Goal: Contribute content: Add original content to the website for others to see

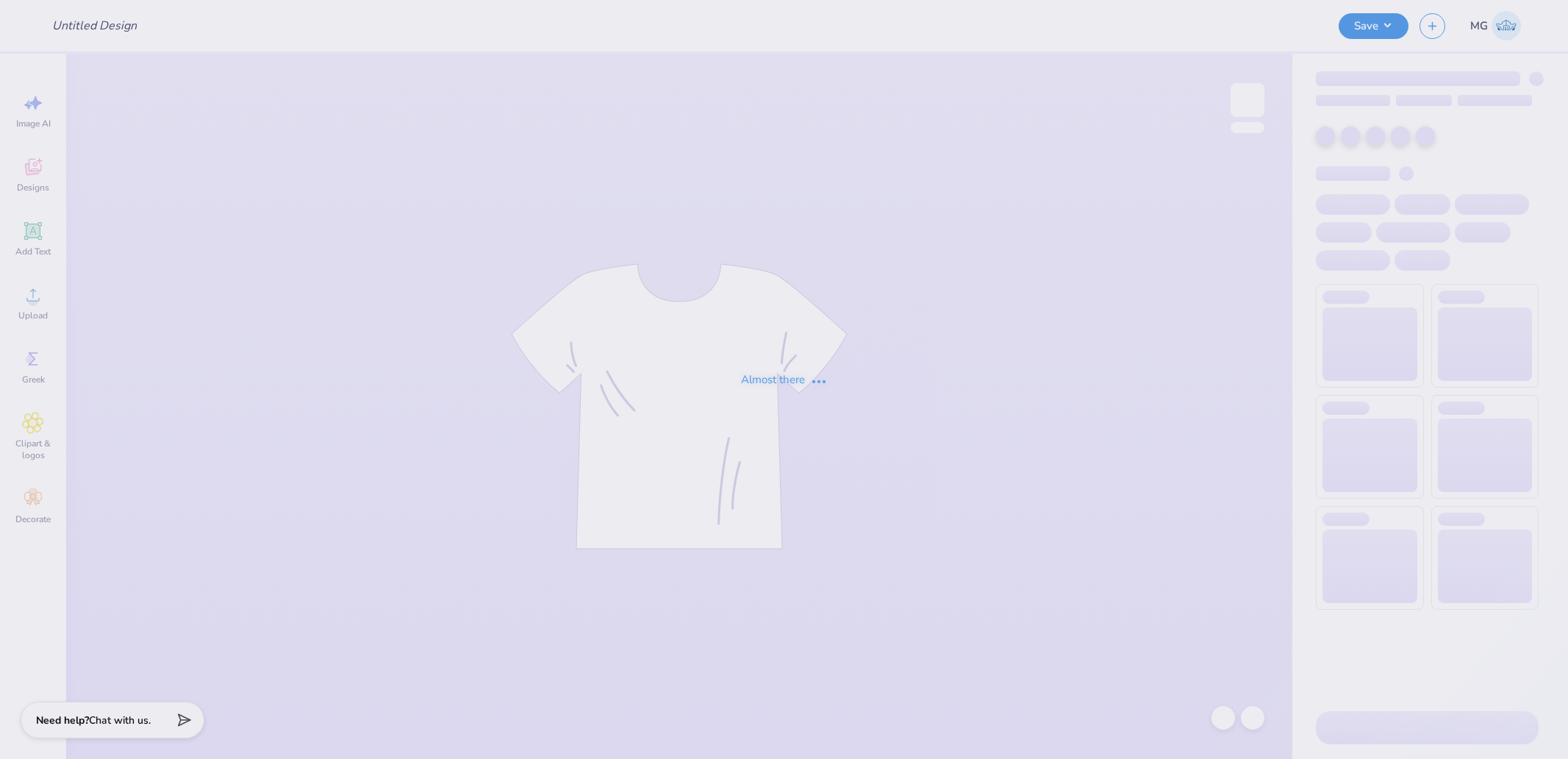
type input "APHI Dad's Weekend"
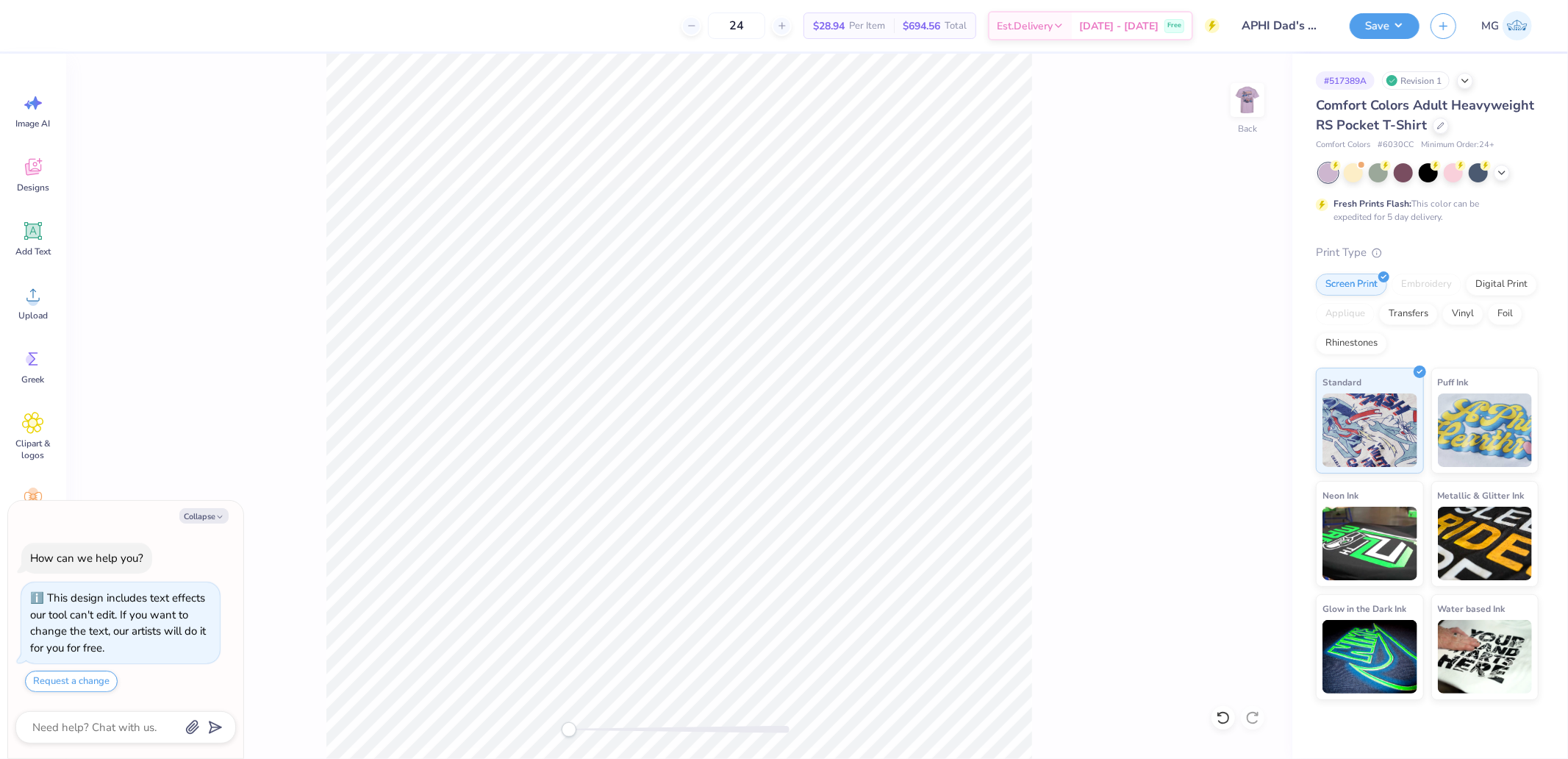
click at [71, 309] on div "Back" at bounding box center [679, 406] width 1226 height 705
click at [13, 294] on div "Upload" at bounding box center [33, 302] width 53 height 55
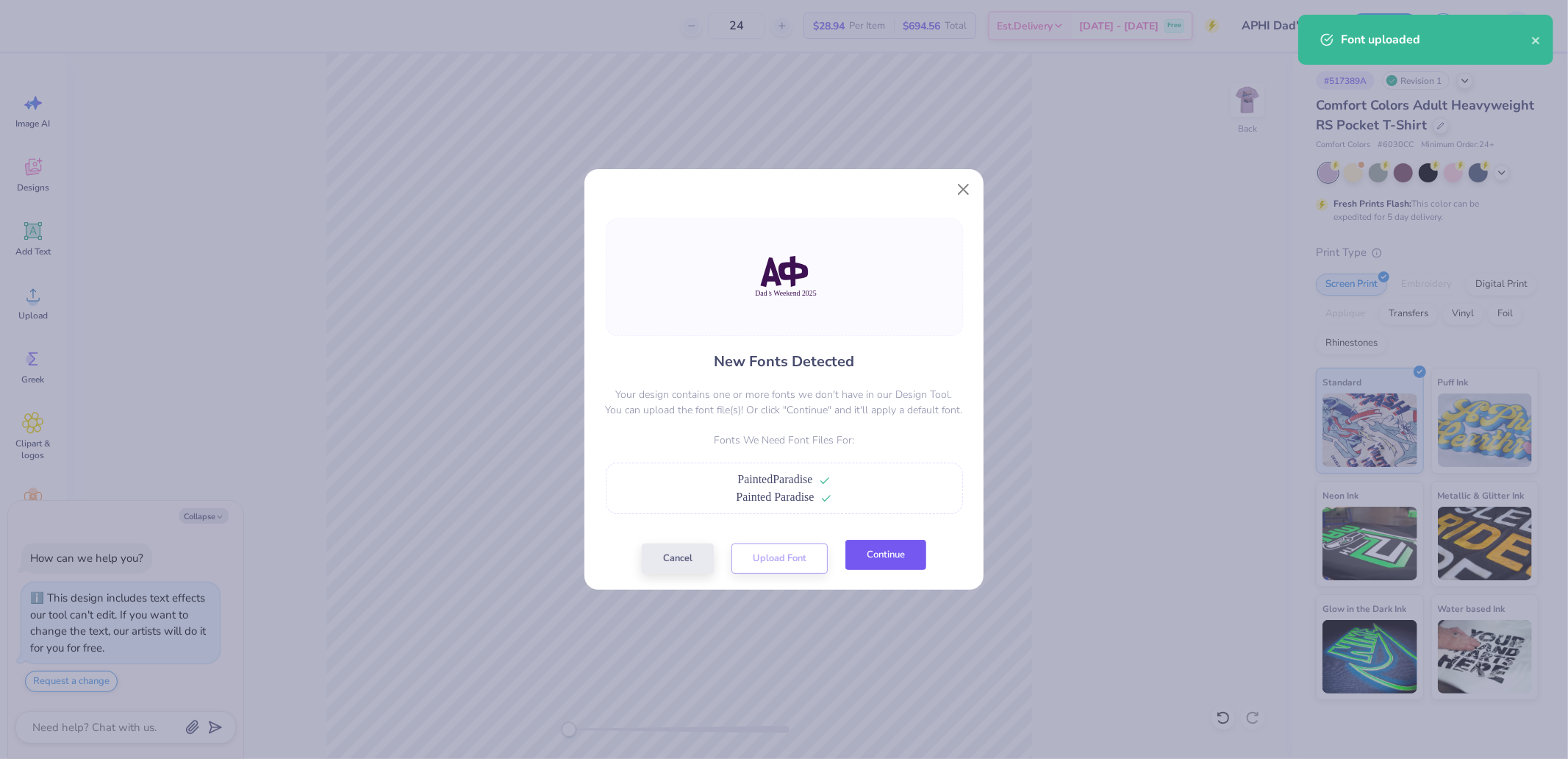
click at [887, 556] on button "Continue" at bounding box center [886, 555] width 81 height 30
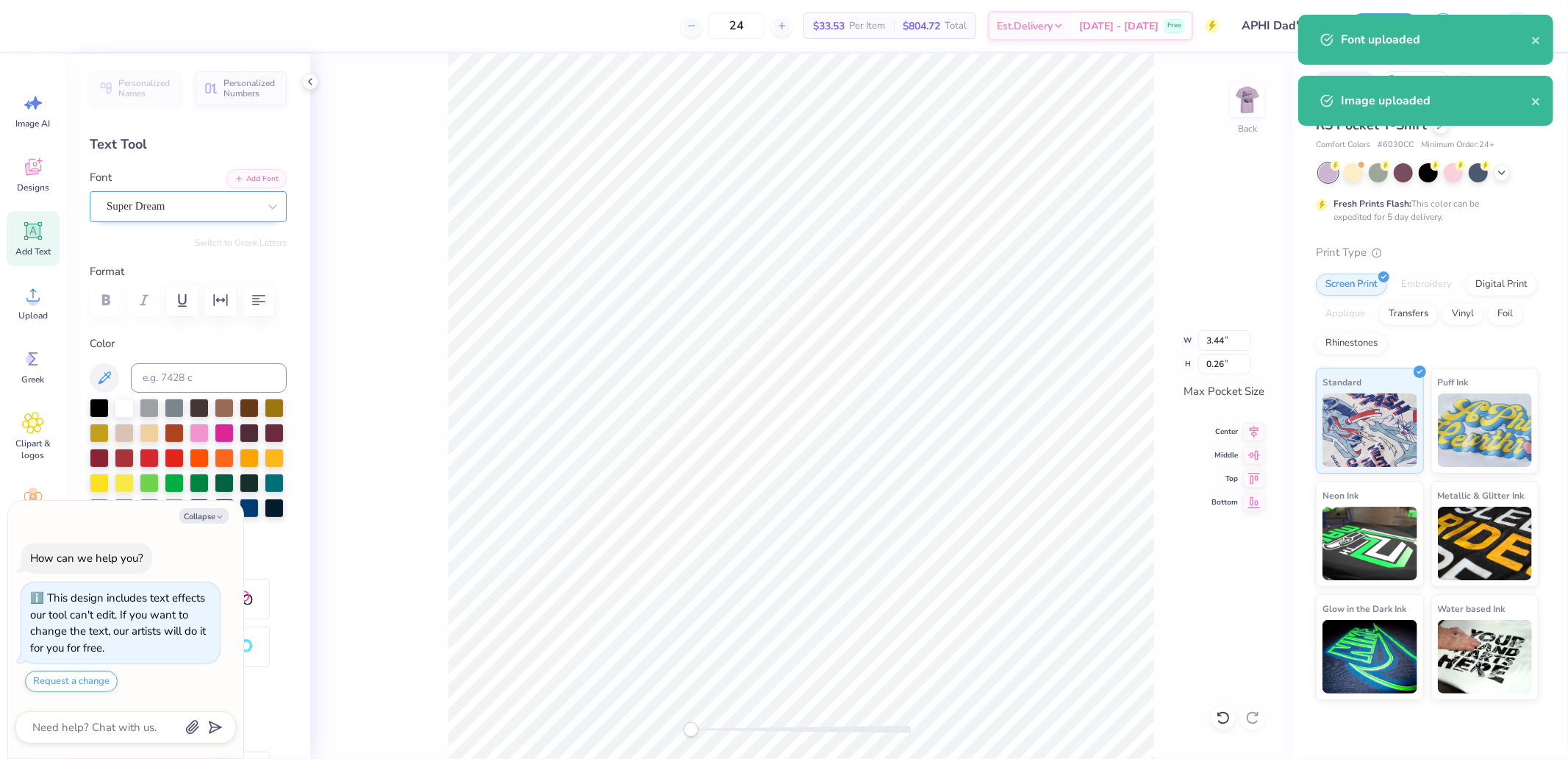
click at [204, 213] on div "Super Dream" at bounding box center [182, 206] width 154 height 23
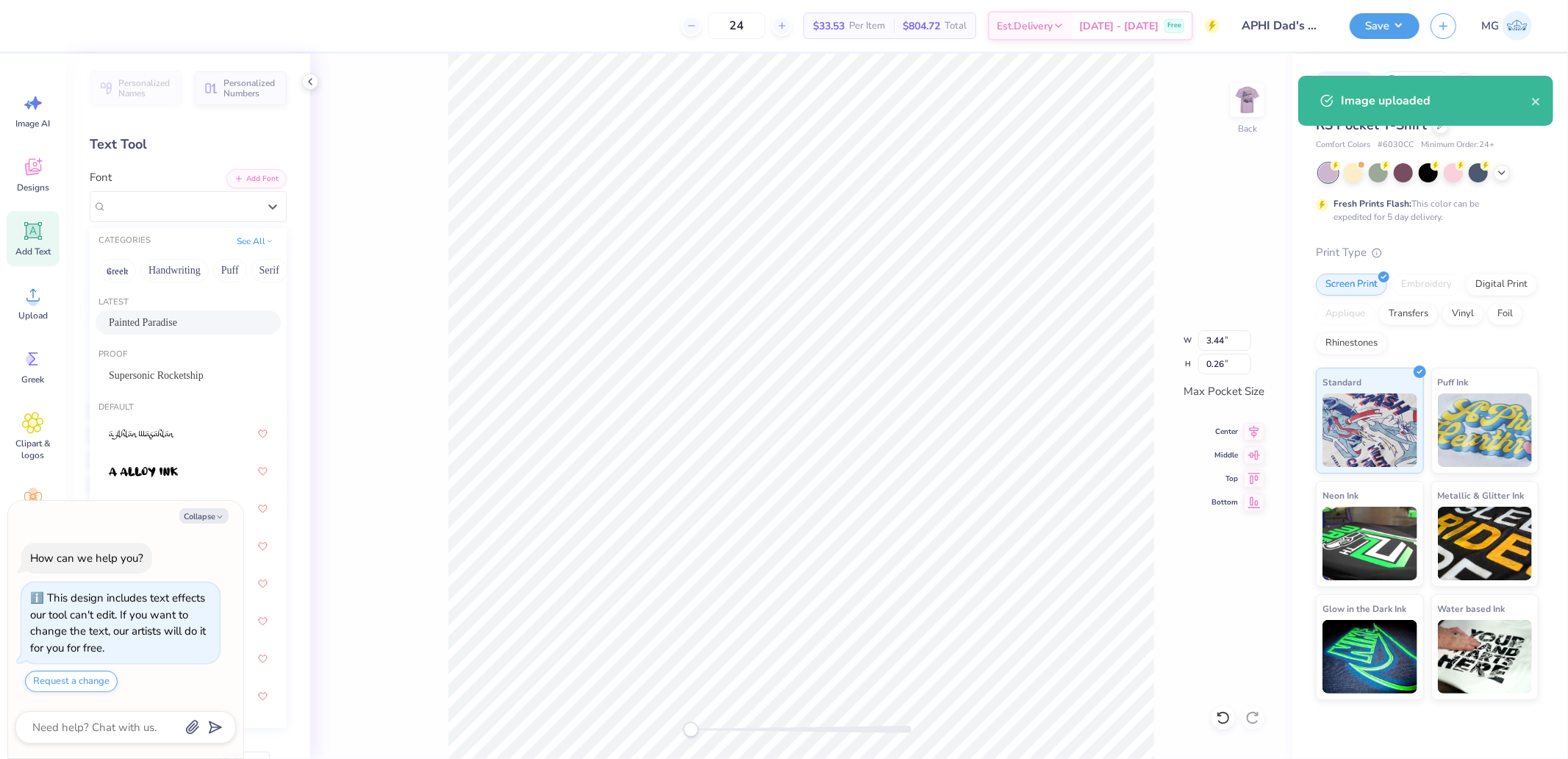
click at [164, 319] on span "Painted Paradise" at bounding box center [143, 323] width 68 height 15
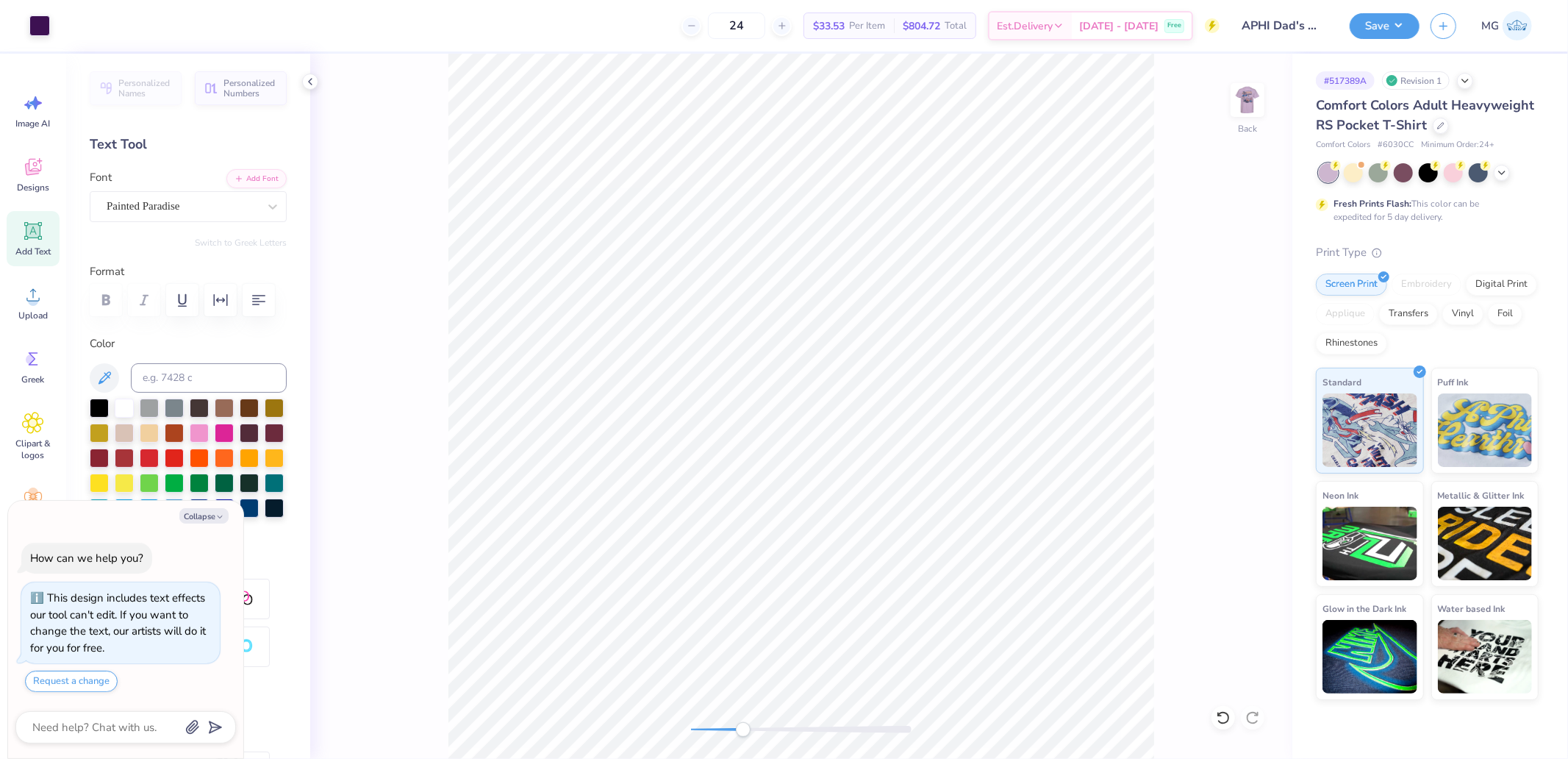
drag, startPoint x: 688, startPoint y: 726, endPoint x: 743, endPoint y: 732, distance: 55.3
click at [743, 732] on div "Accessibility label" at bounding box center [743, 729] width 14 height 14
click at [722, 721] on div "Back" at bounding box center [801, 406] width 982 height 705
click at [1079, 563] on li "Group" at bounding box center [1095, 570] width 115 height 29
click at [1254, 430] on icon at bounding box center [1254, 429] width 20 height 17
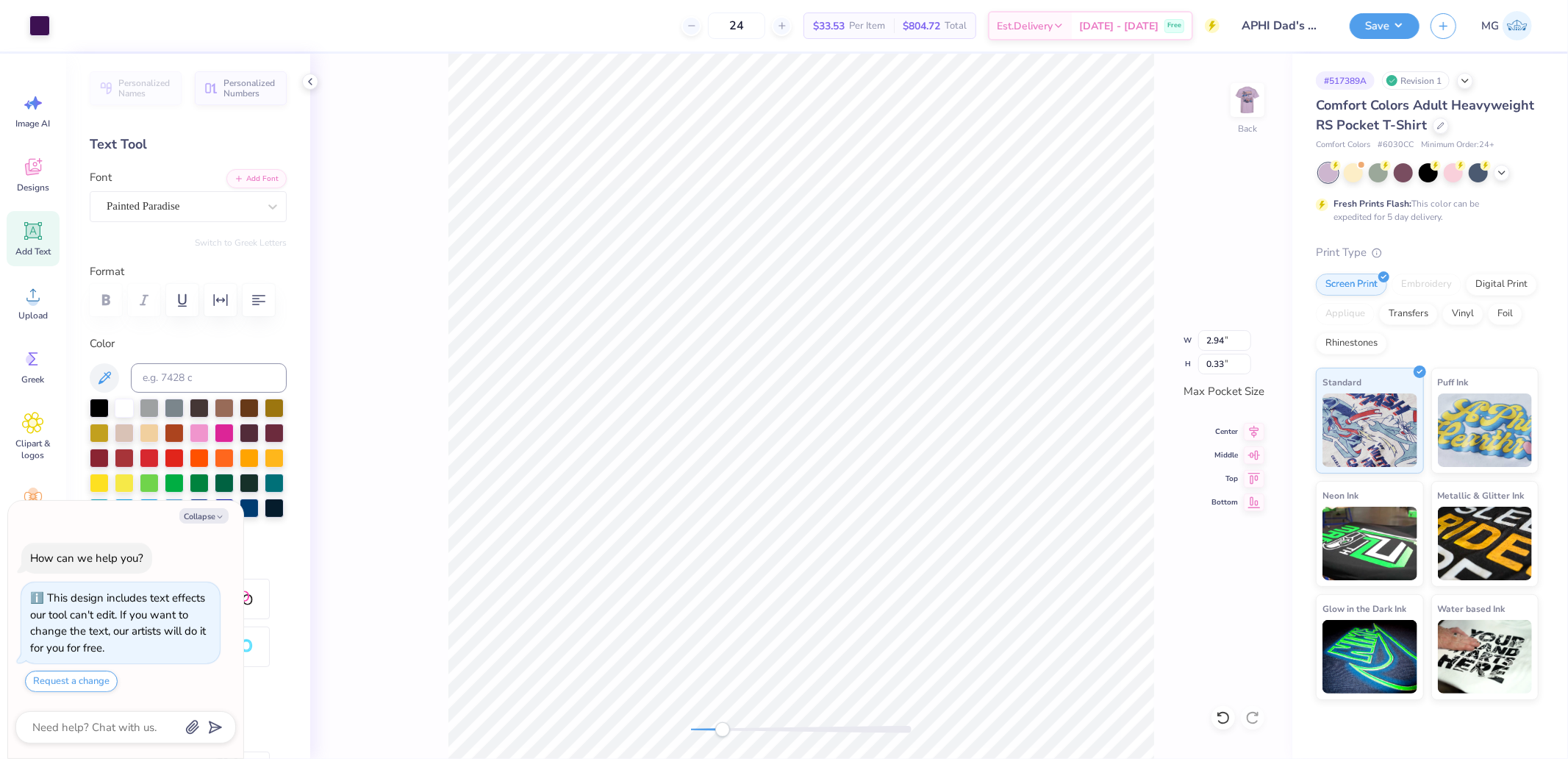
type textarea "x"
type input "2.40"
type input "1.56"
click at [1252, 427] on icon at bounding box center [1254, 429] width 20 height 17
type textarea "x"
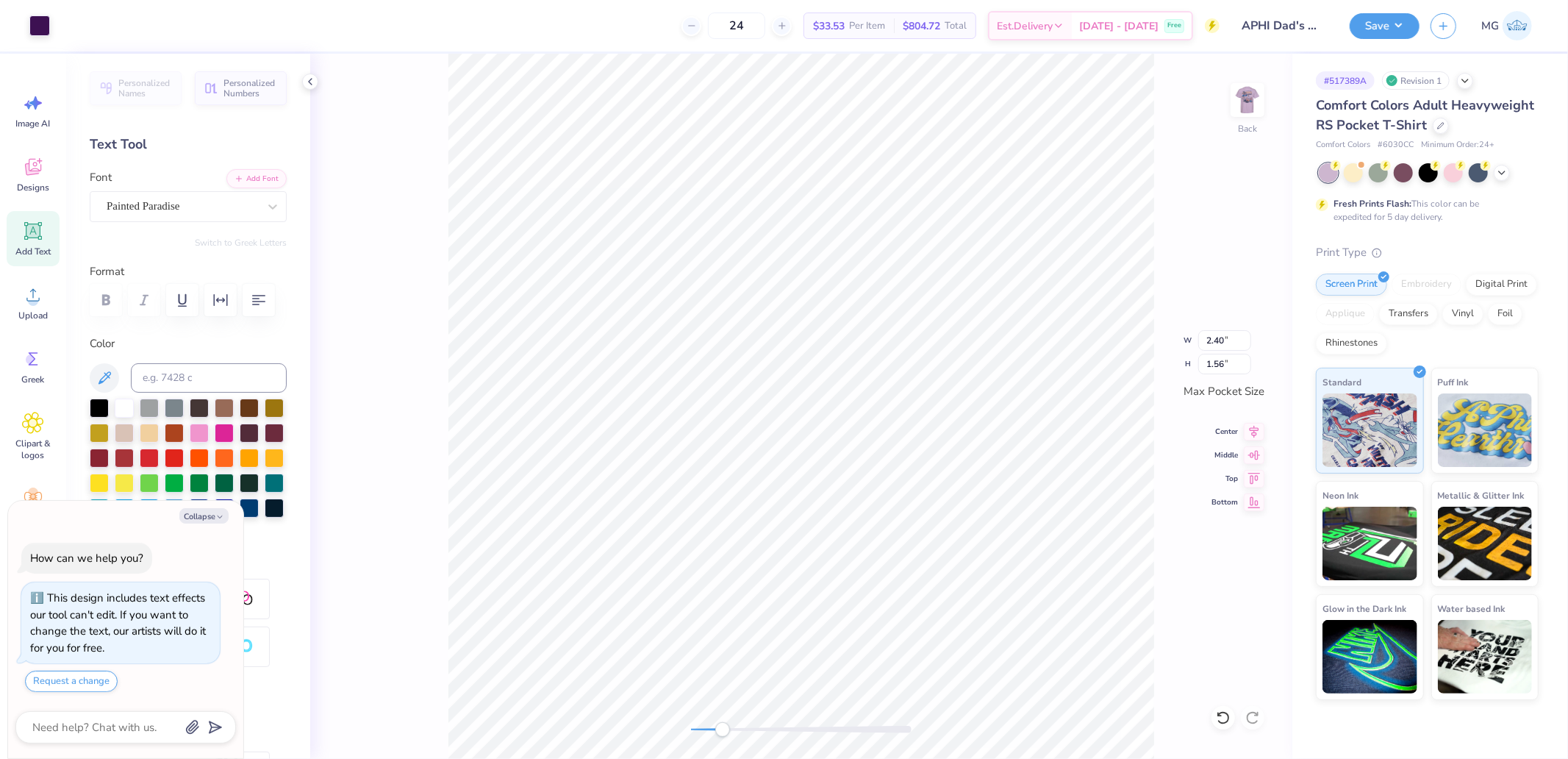
type input "2.94"
type input "2.09"
type textarea "x"
click at [1230, 342] on input "2.94" at bounding box center [1225, 340] width 53 height 20
type input "3.5"
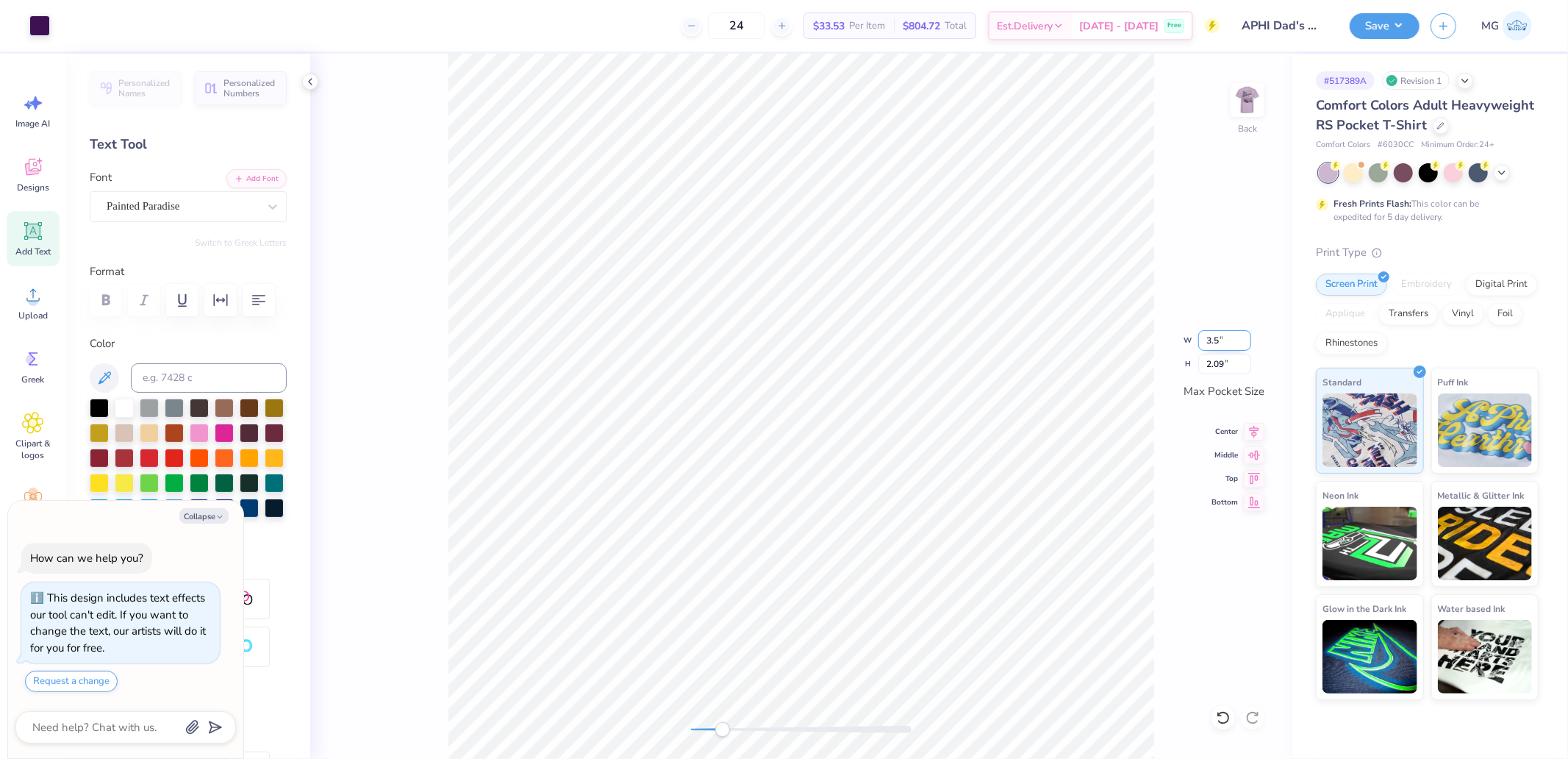
type textarea "x"
type input "3.50"
type input "2.49"
click at [1250, 126] on img at bounding box center [1248, 100] width 59 height 59
click at [636, 736] on div "Front" at bounding box center [801, 406] width 982 height 705
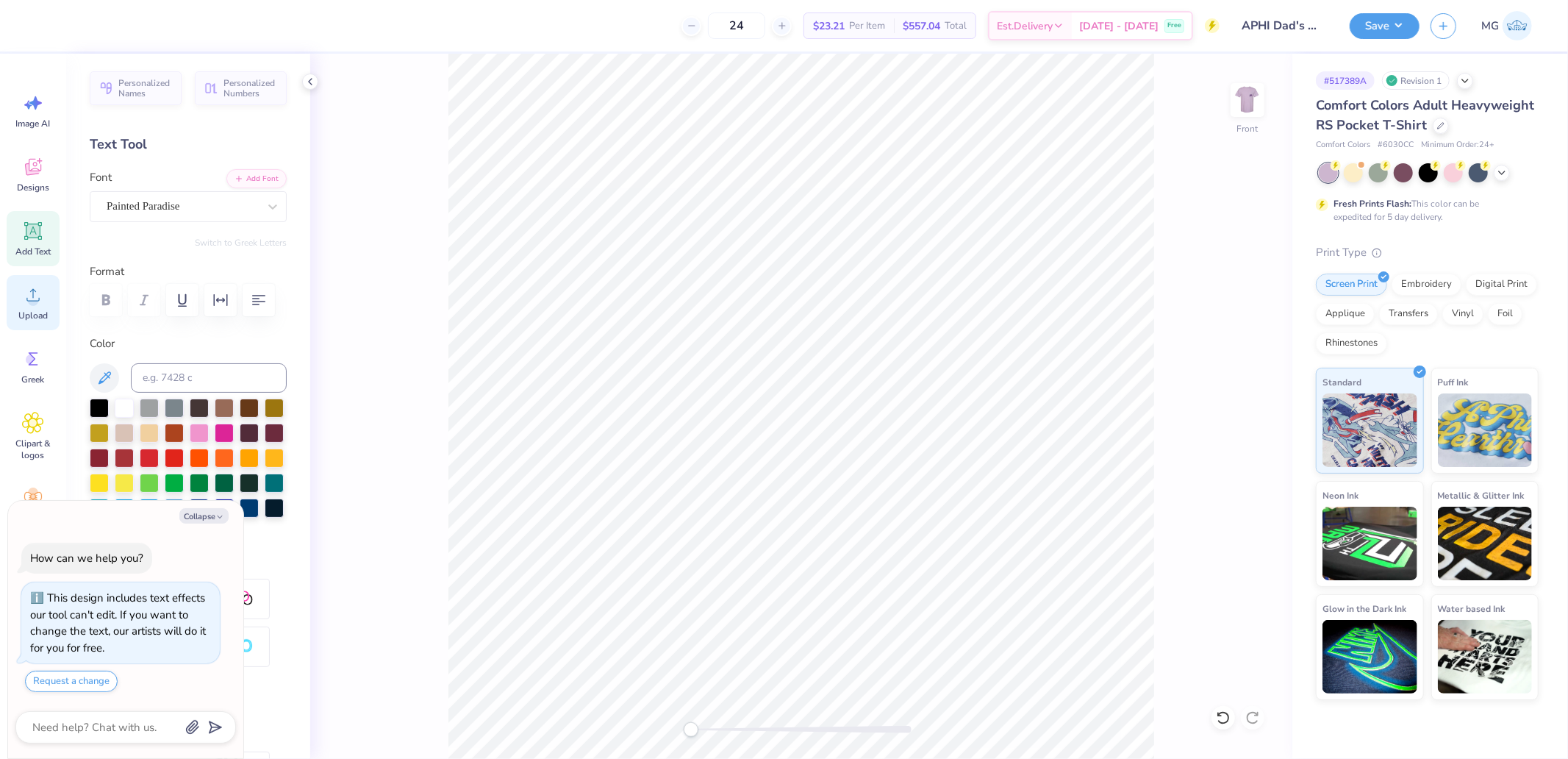
click at [24, 318] on span "Upload" at bounding box center [33, 316] width 30 height 12
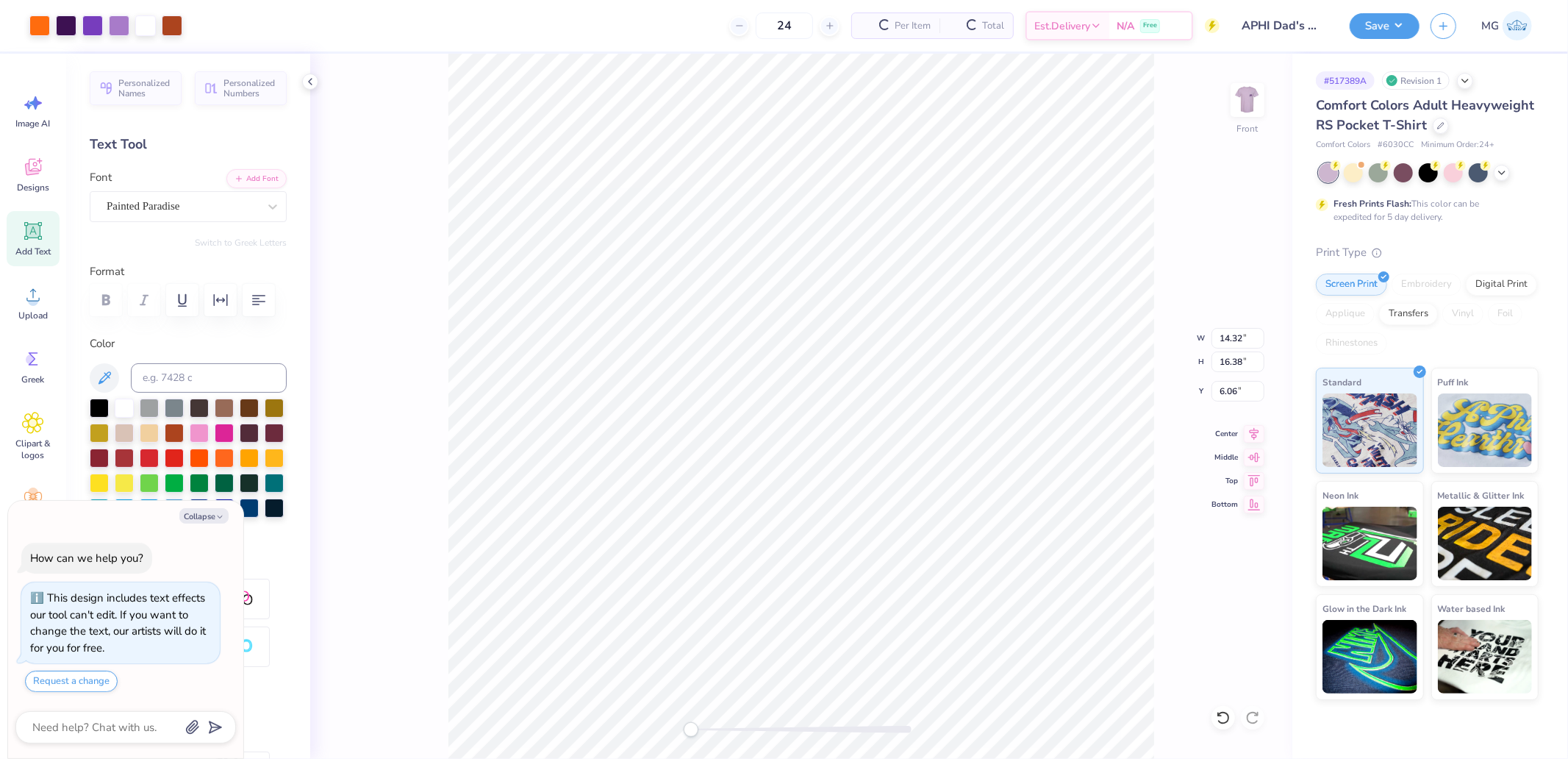
type textarea "x"
click at [1219, 365] on input "16.38" at bounding box center [1239, 361] width 53 height 20
click at [1243, 339] on input "14.32" at bounding box center [1239, 338] width 53 height 20
type input "12.5"
type textarea "x"
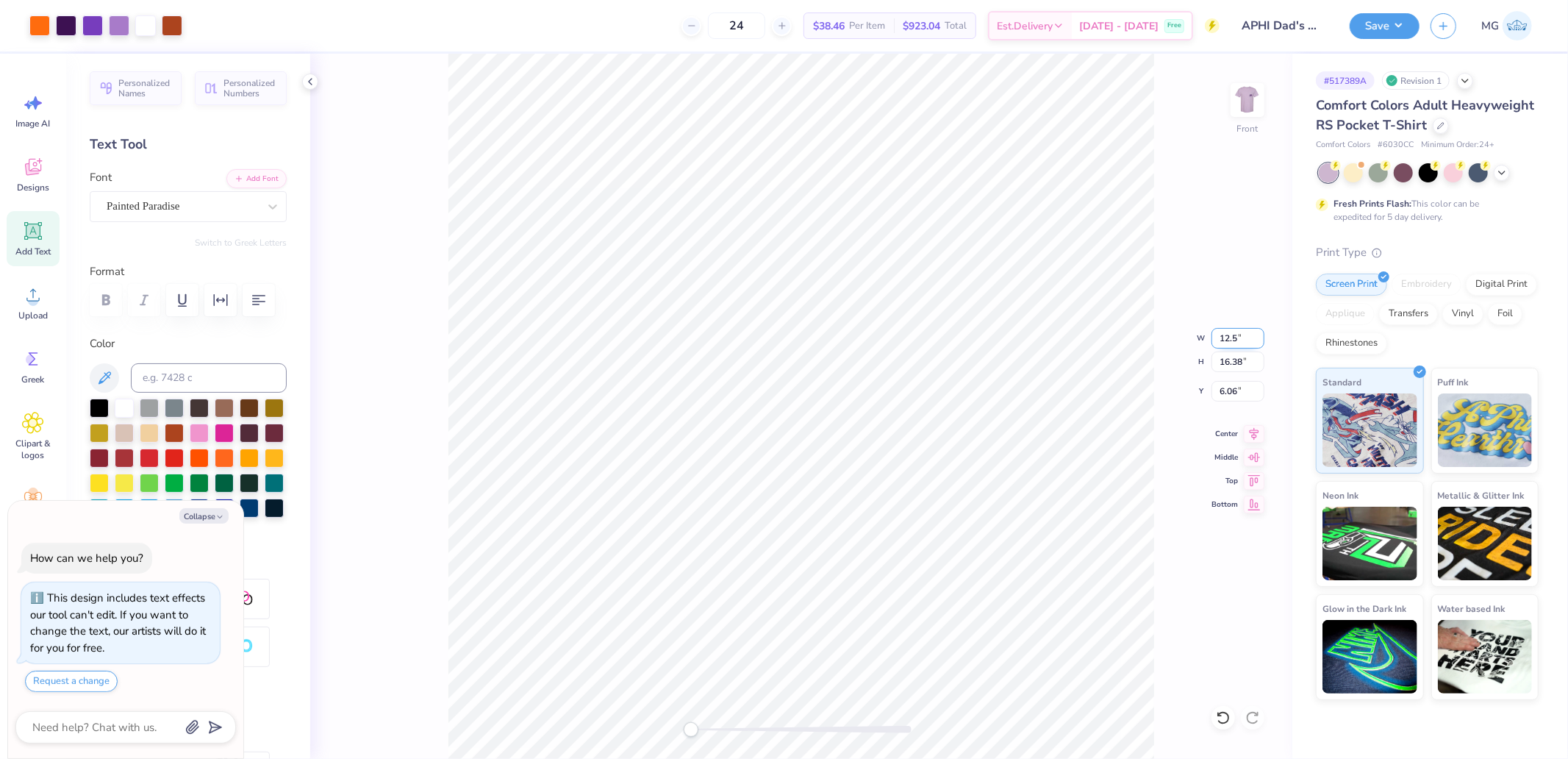
type input "12.5"
type textarea "x"
type input "12.50"
type input "14.29"
type input "7.10"
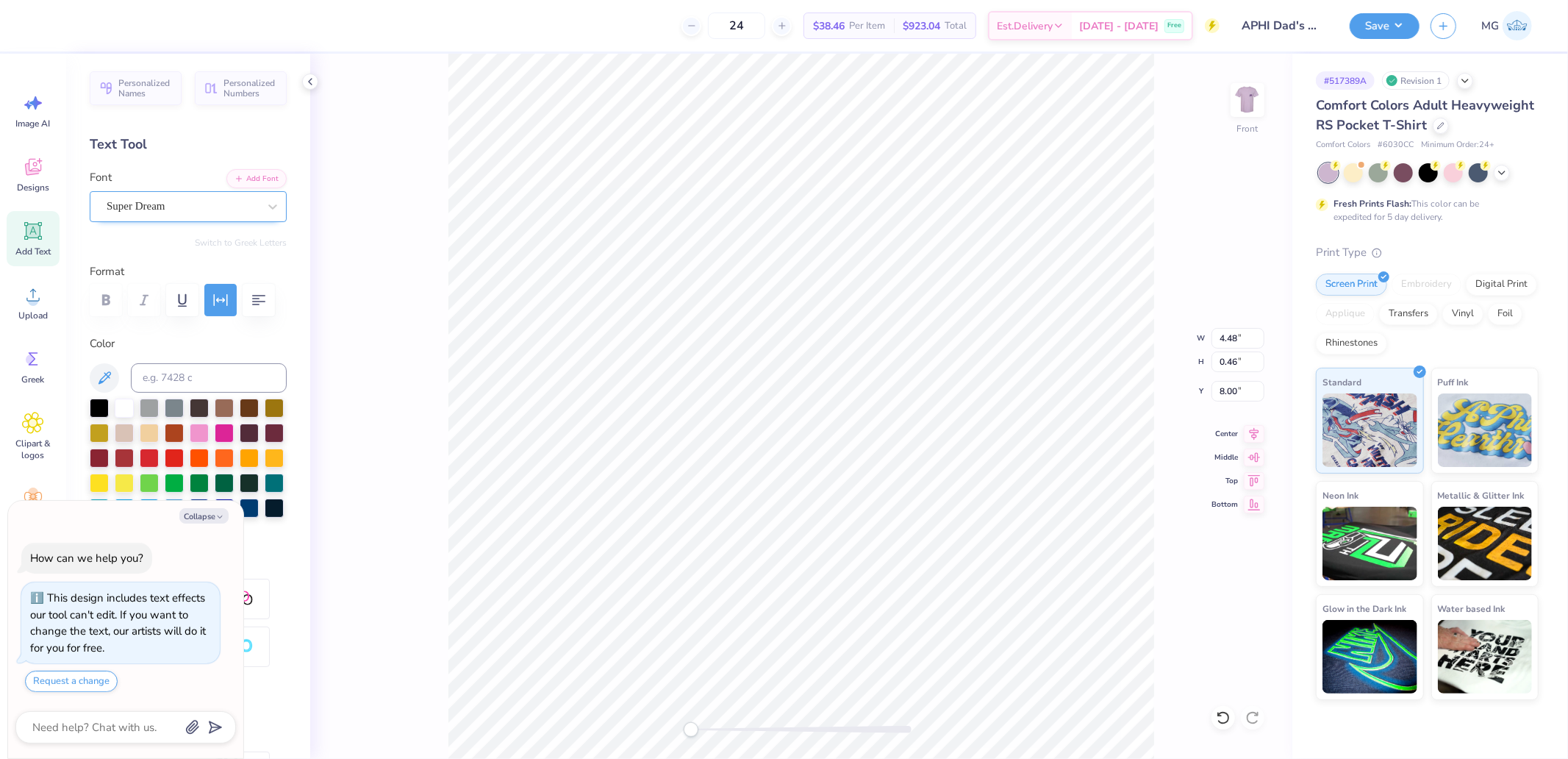
click at [200, 199] on div "Super Dream" at bounding box center [182, 206] width 154 height 23
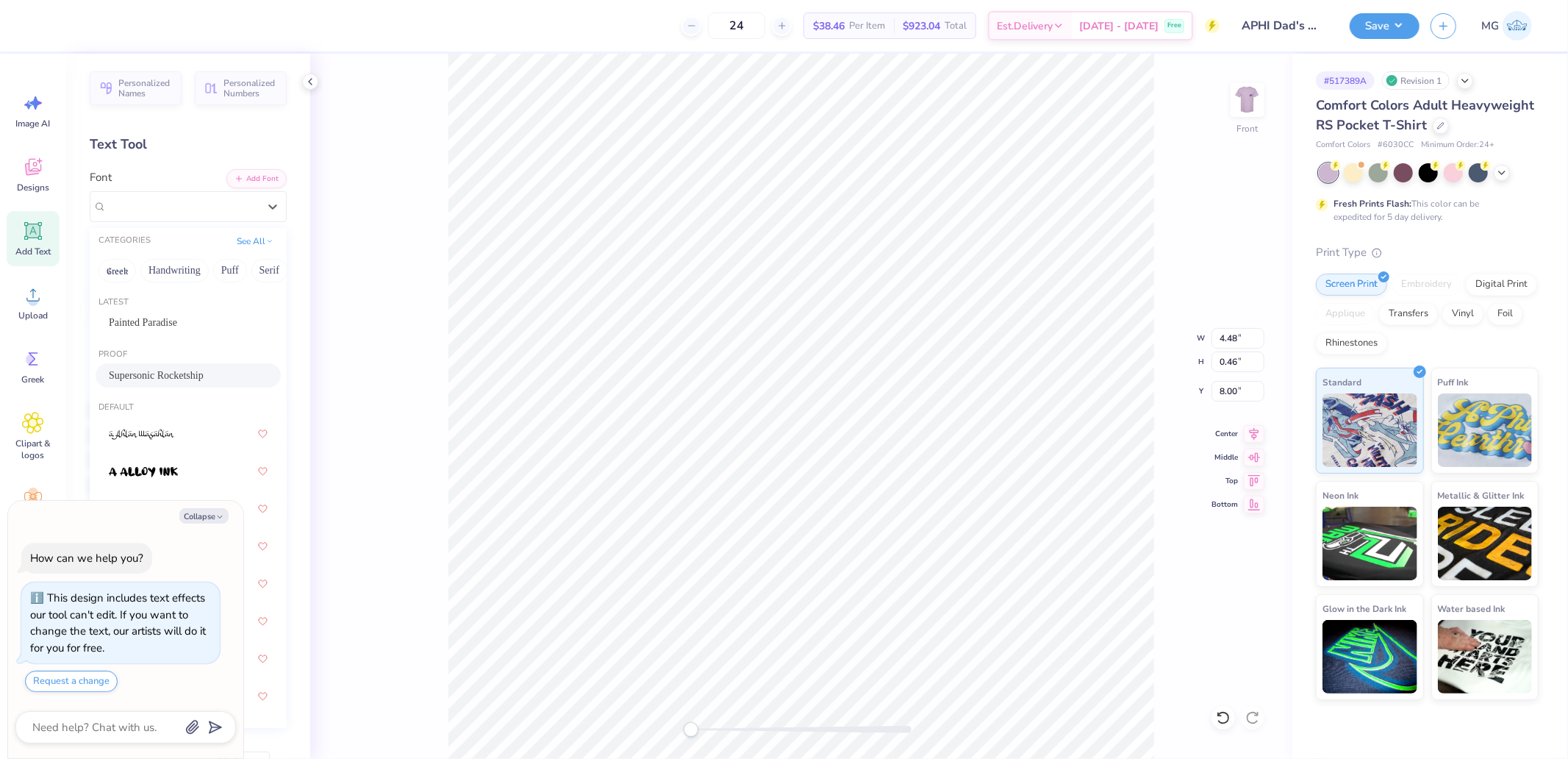
click at [159, 364] on div "Supersonic Rocketship" at bounding box center [188, 376] width 185 height 24
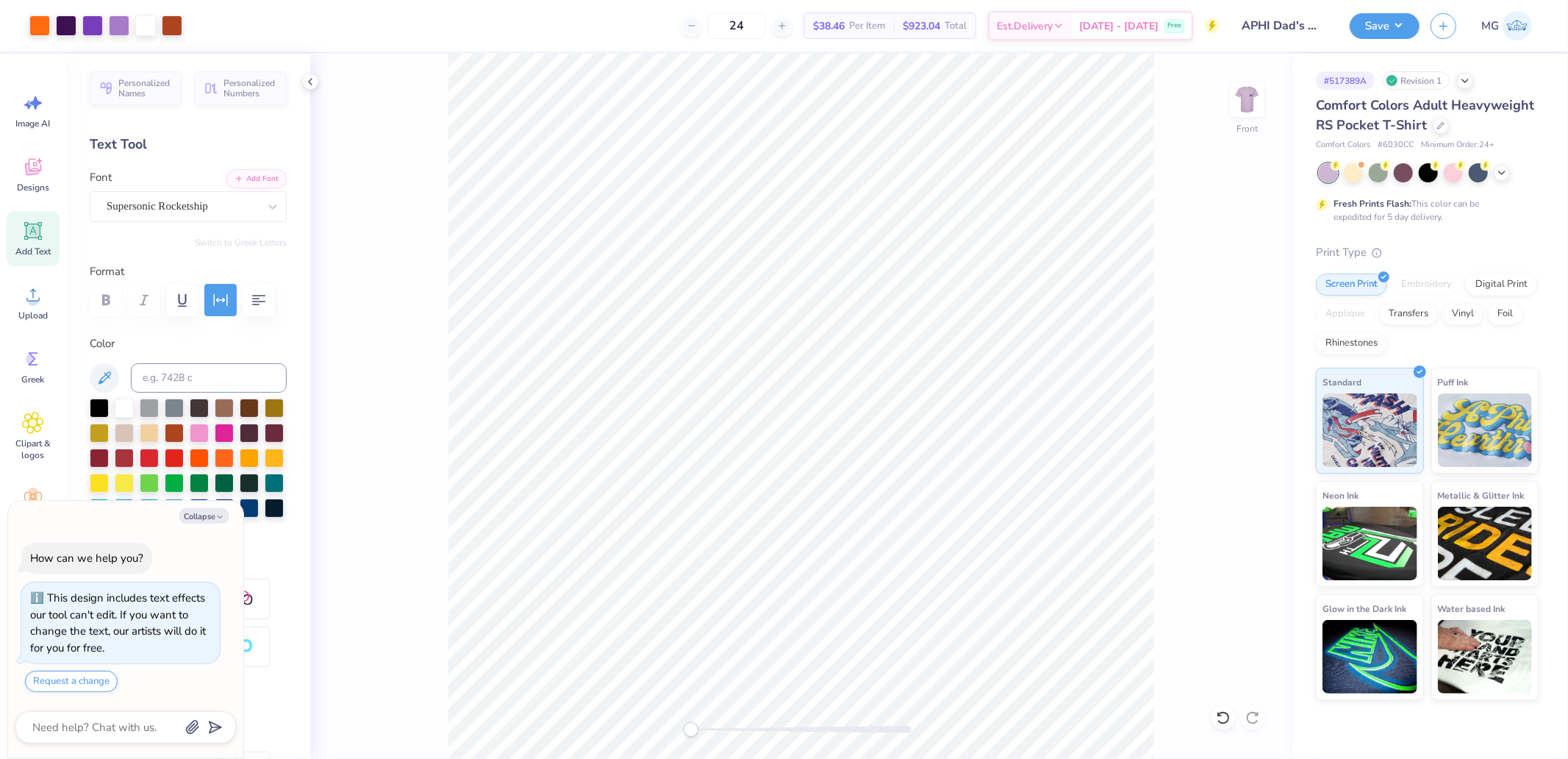
type textarea "x"
click at [1233, 386] on input "7.10" at bounding box center [1239, 391] width 53 height 20
type input "3"
type textarea "x"
type input "3.00"
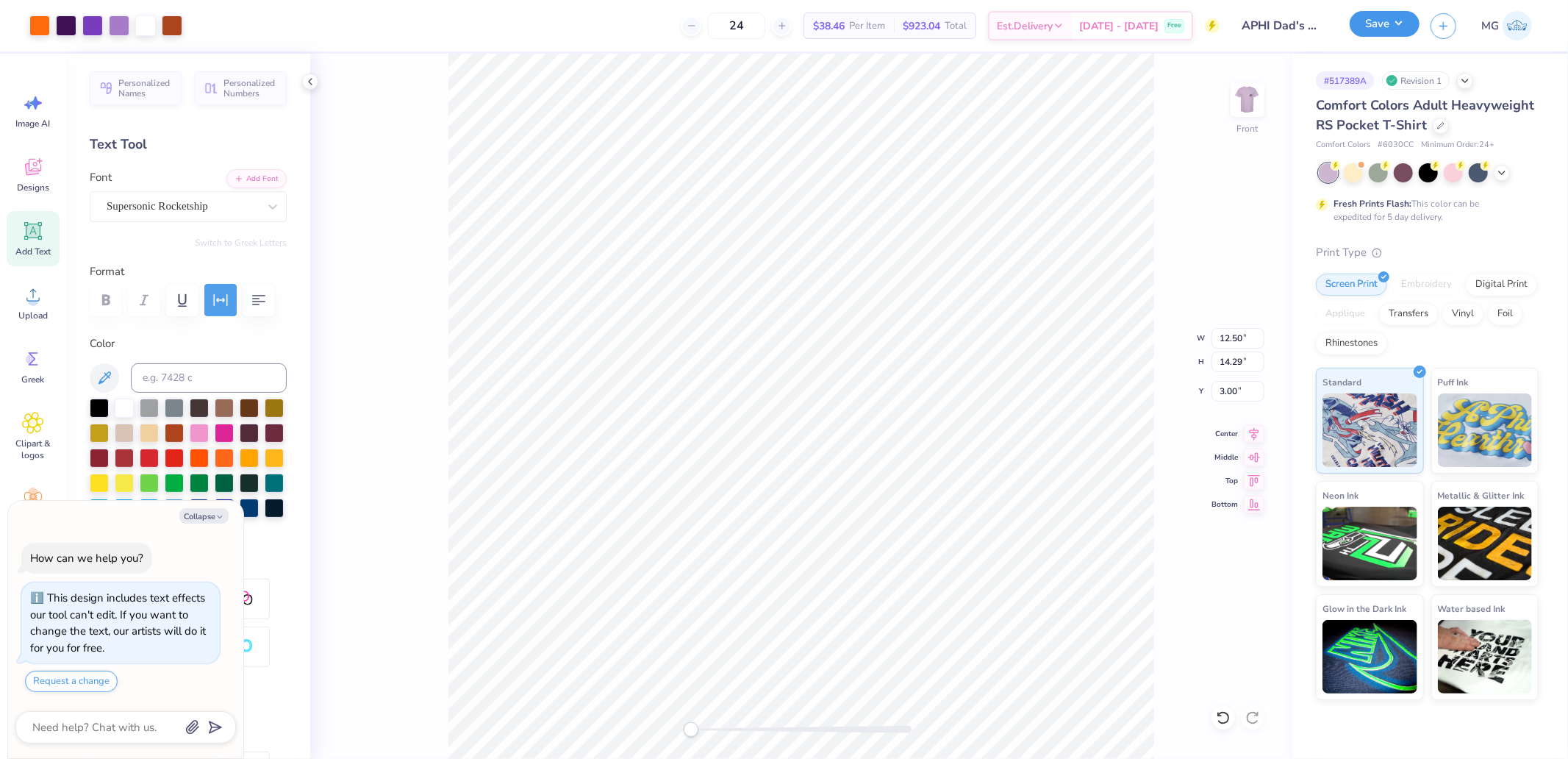
click at [1350, 20] on button "Save" at bounding box center [1385, 24] width 70 height 26
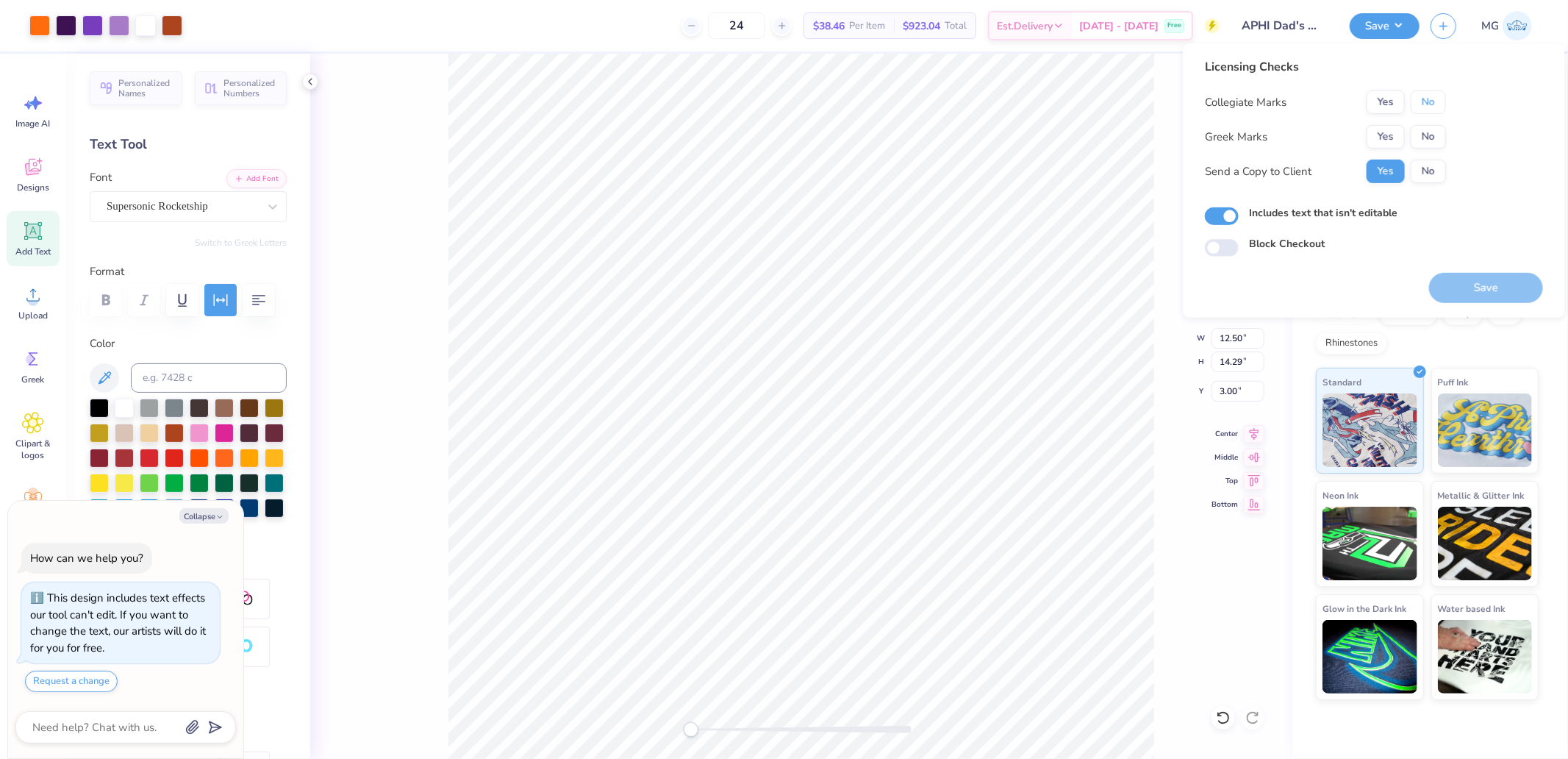
click at [1431, 111] on button "No" at bounding box center [1428, 102] width 36 height 24
click at [1390, 126] on button "Yes" at bounding box center [1386, 137] width 38 height 24
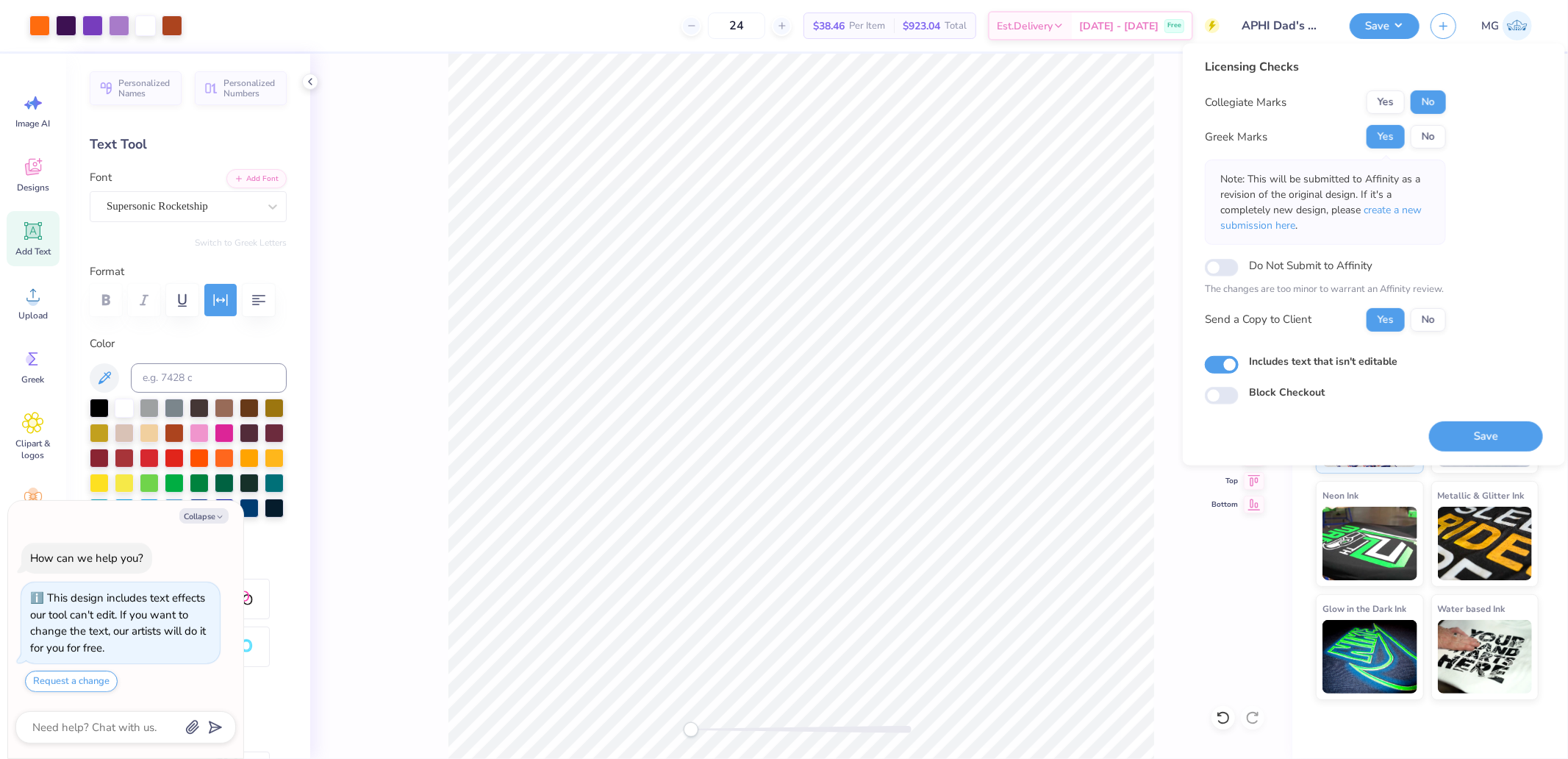
click at [1481, 438] on button "Save" at bounding box center [1486, 436] width 114 height 30
type textarea "x"
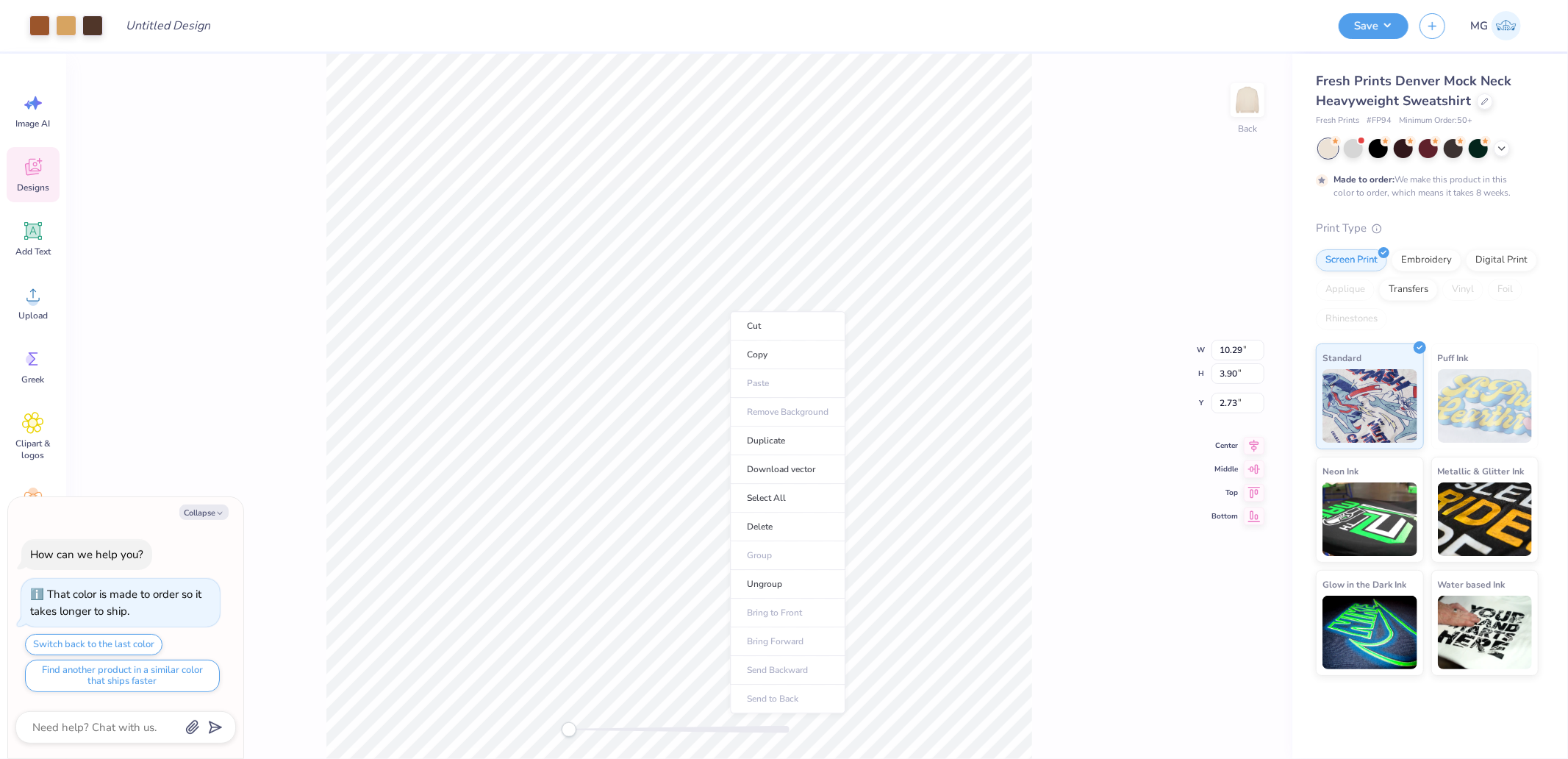
type textarea "x"
